Goal: Check status: Check status

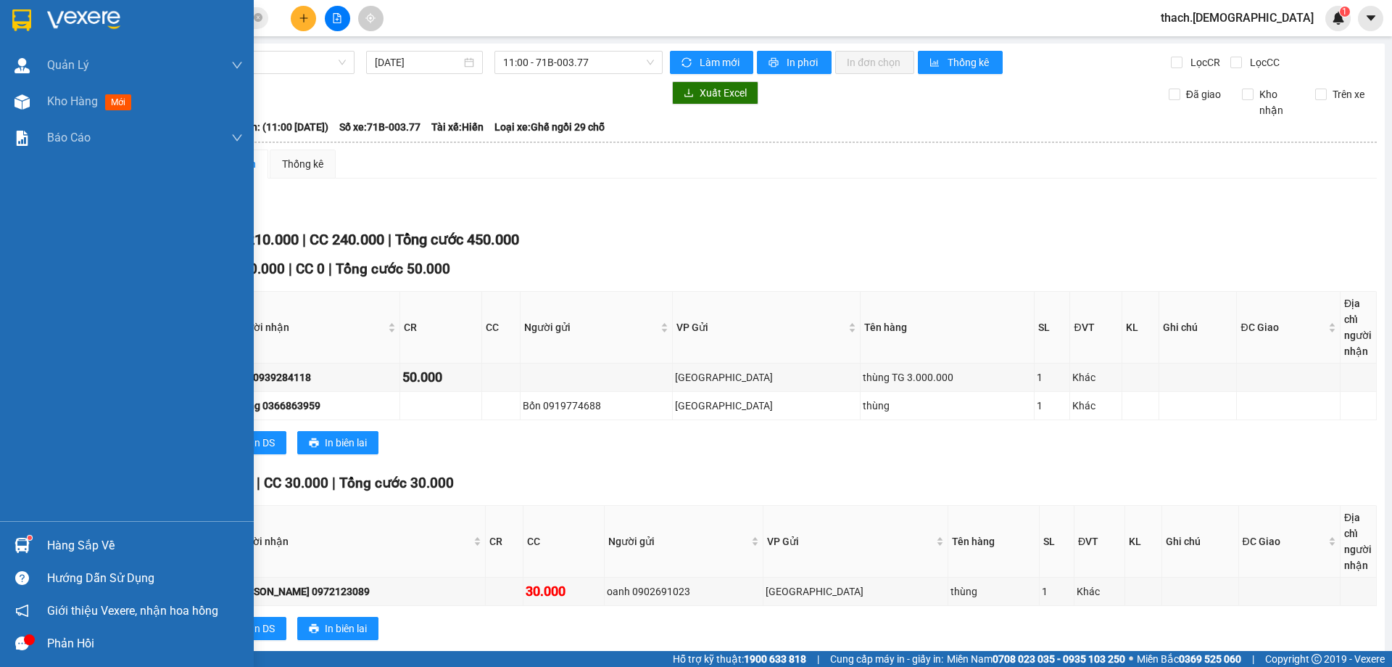
scroll to position [385, 0]
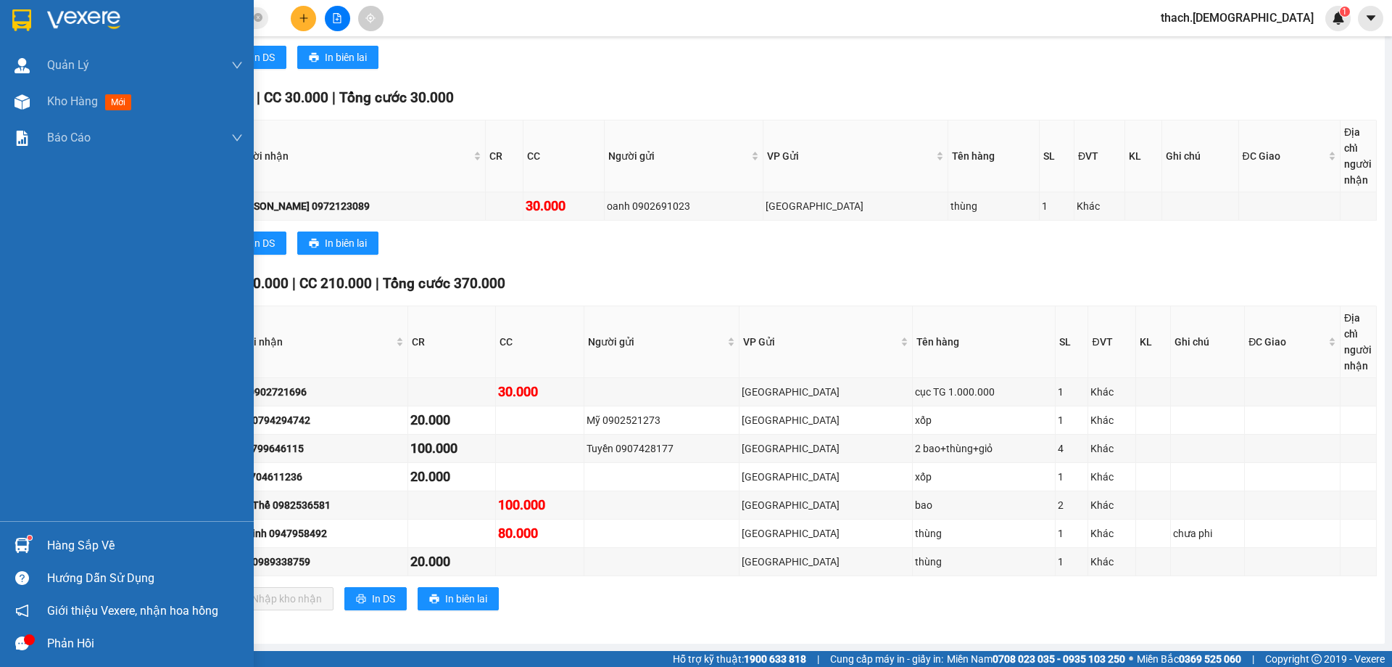
click at [83, 542] on div "Hàng sắp về" at bounding box center [145, 546] width 196 height 22
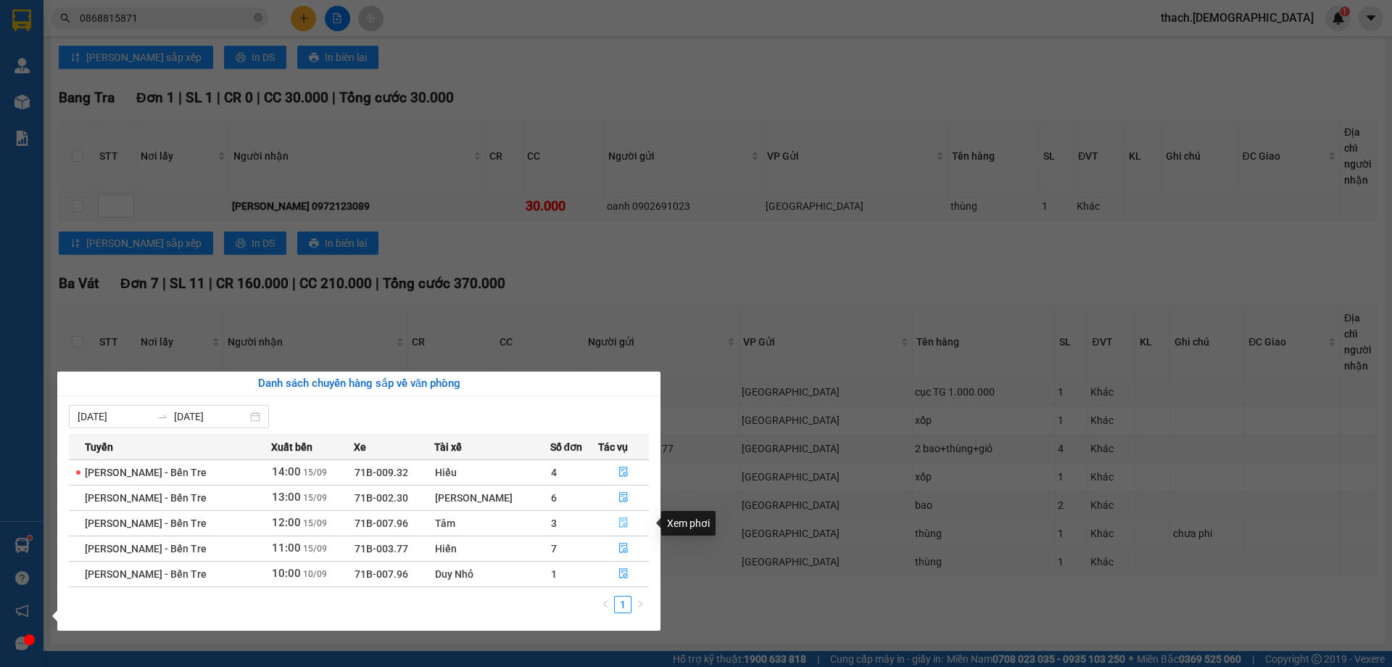
click at [620, 521] on icon "file-done" at bounding box center [624, 522] width 10 height 10
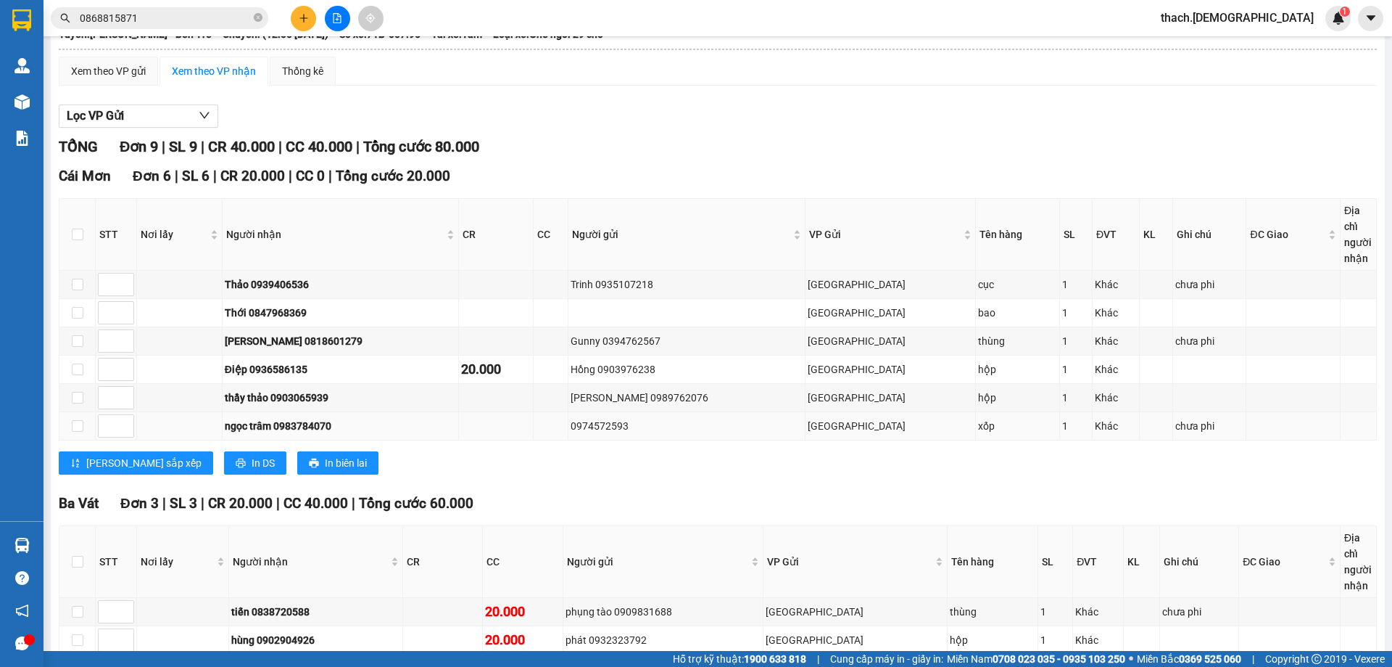
scroll to position [199, 0]
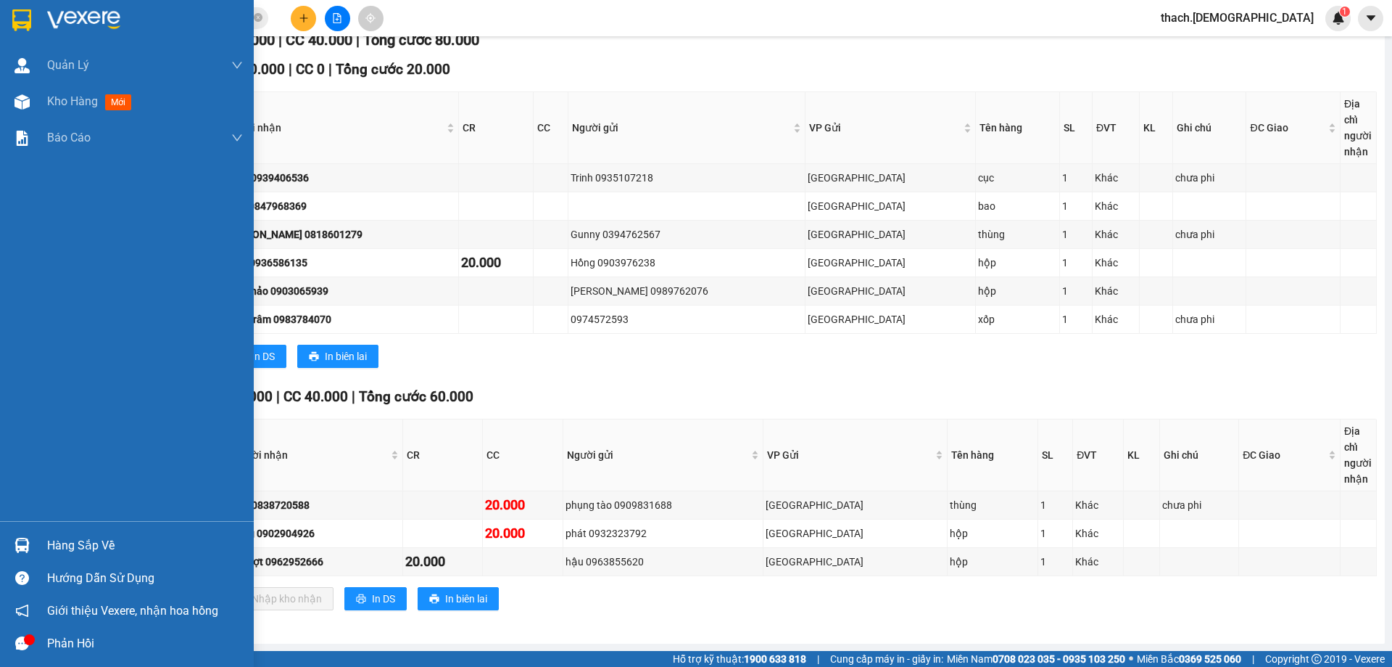
click at [78, 544] on div "Hàng sắp về" at bounding box center [145, 546] width 196 height 22
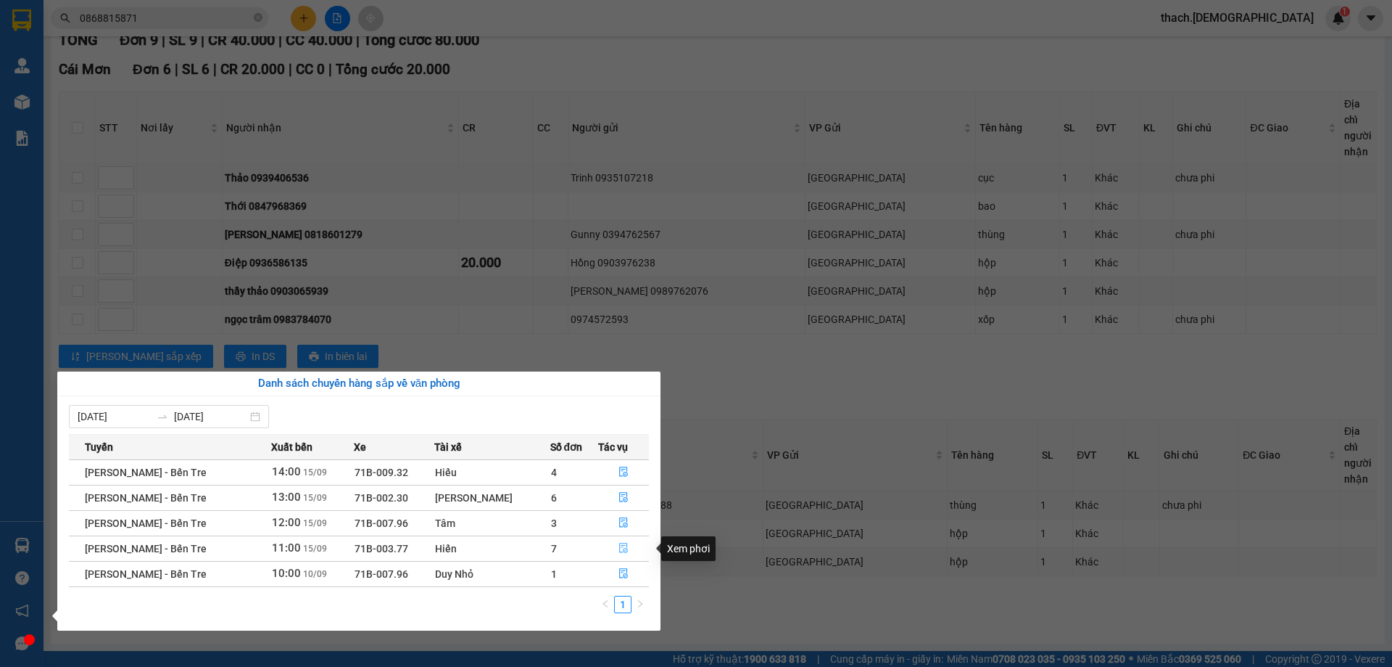
click at [621, 548] on icon "file-done" at bounding box center [624, 547] width 10 height 10
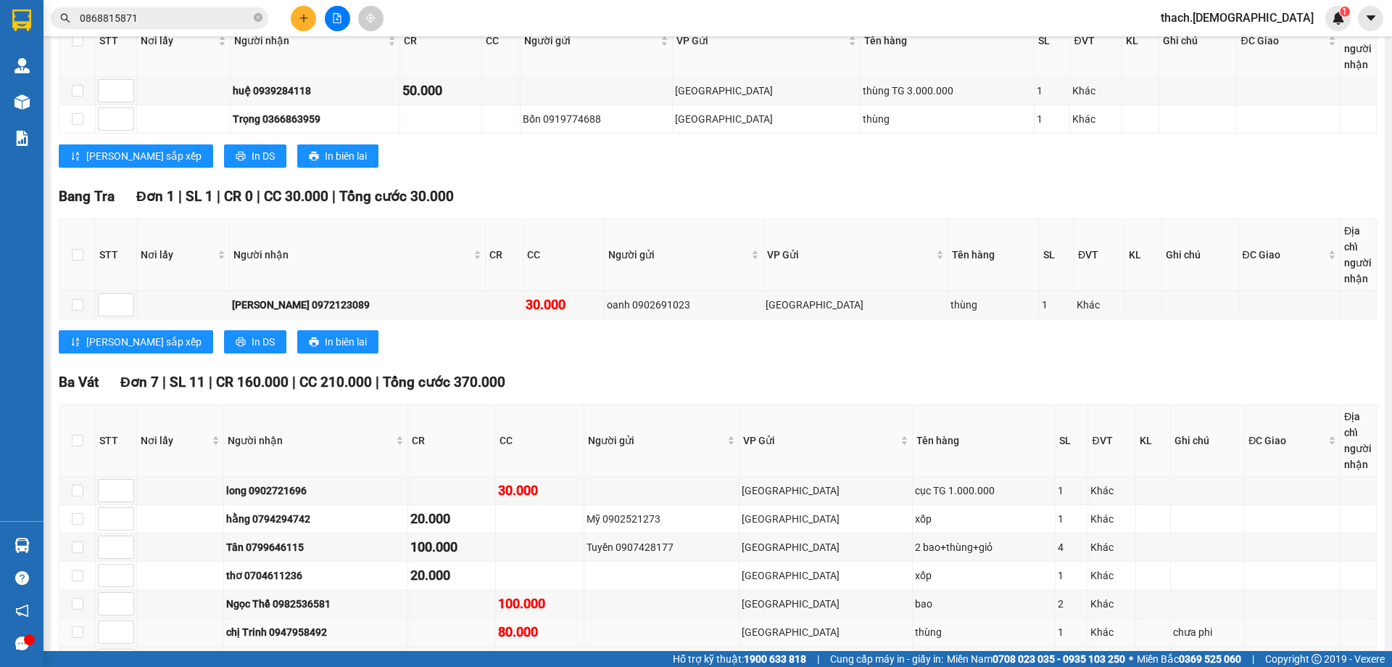
scroll to position [385, 0]
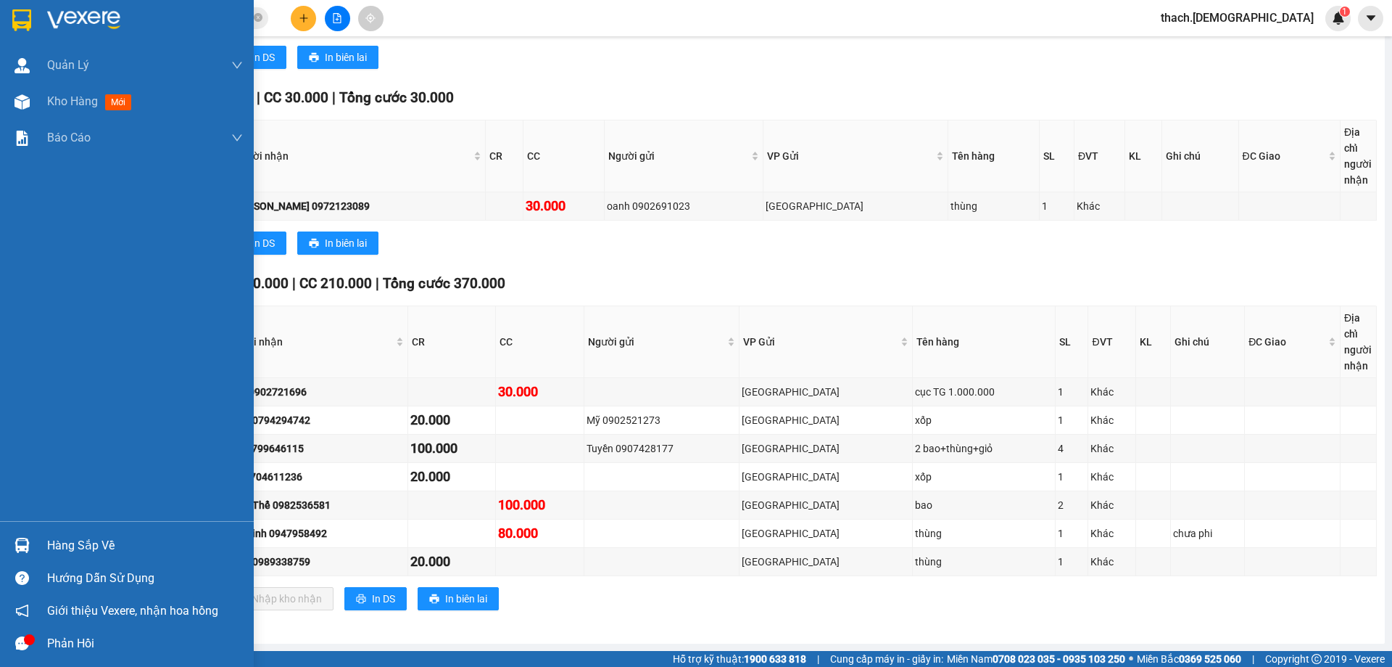
click at [67, 546] on div "Hàng sắp về" at bounding box center [145, 546] width 196 height 22
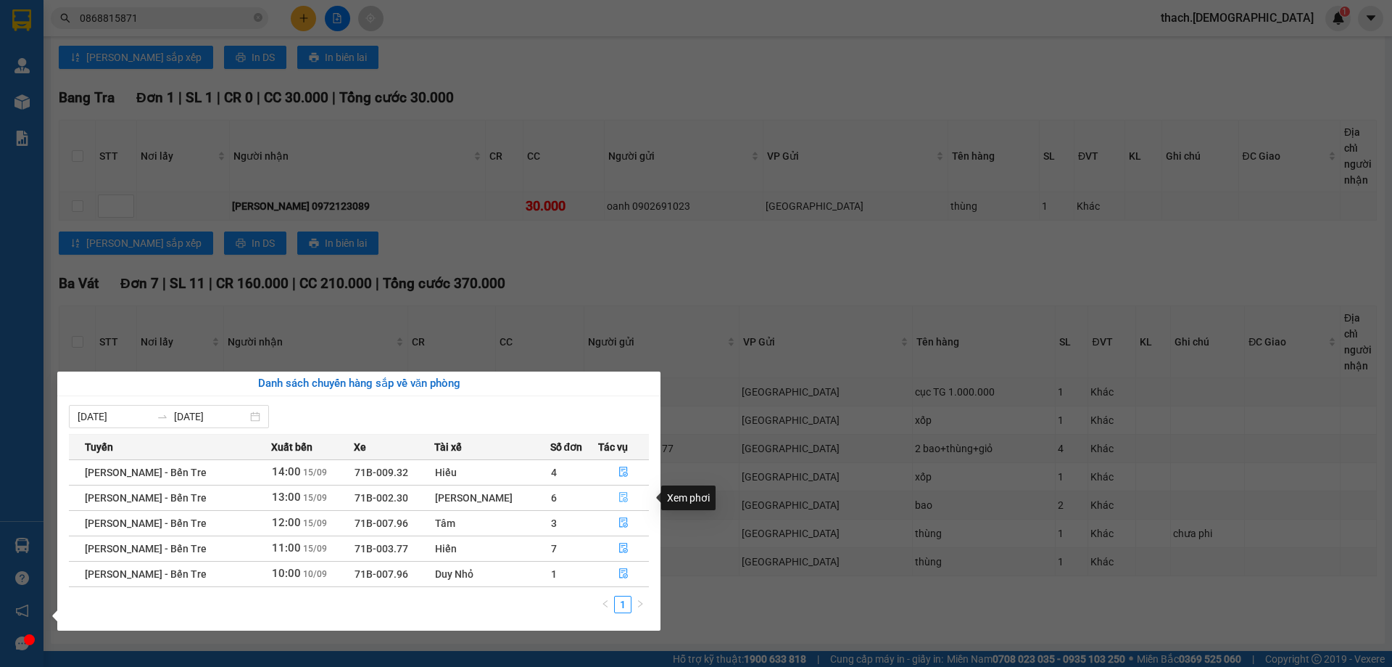
click at [615, 491] on button "button" at bounding box center [623, 497] width 49 height 23
